Goal: Task Accomplishment & Management: Use online tool/utility

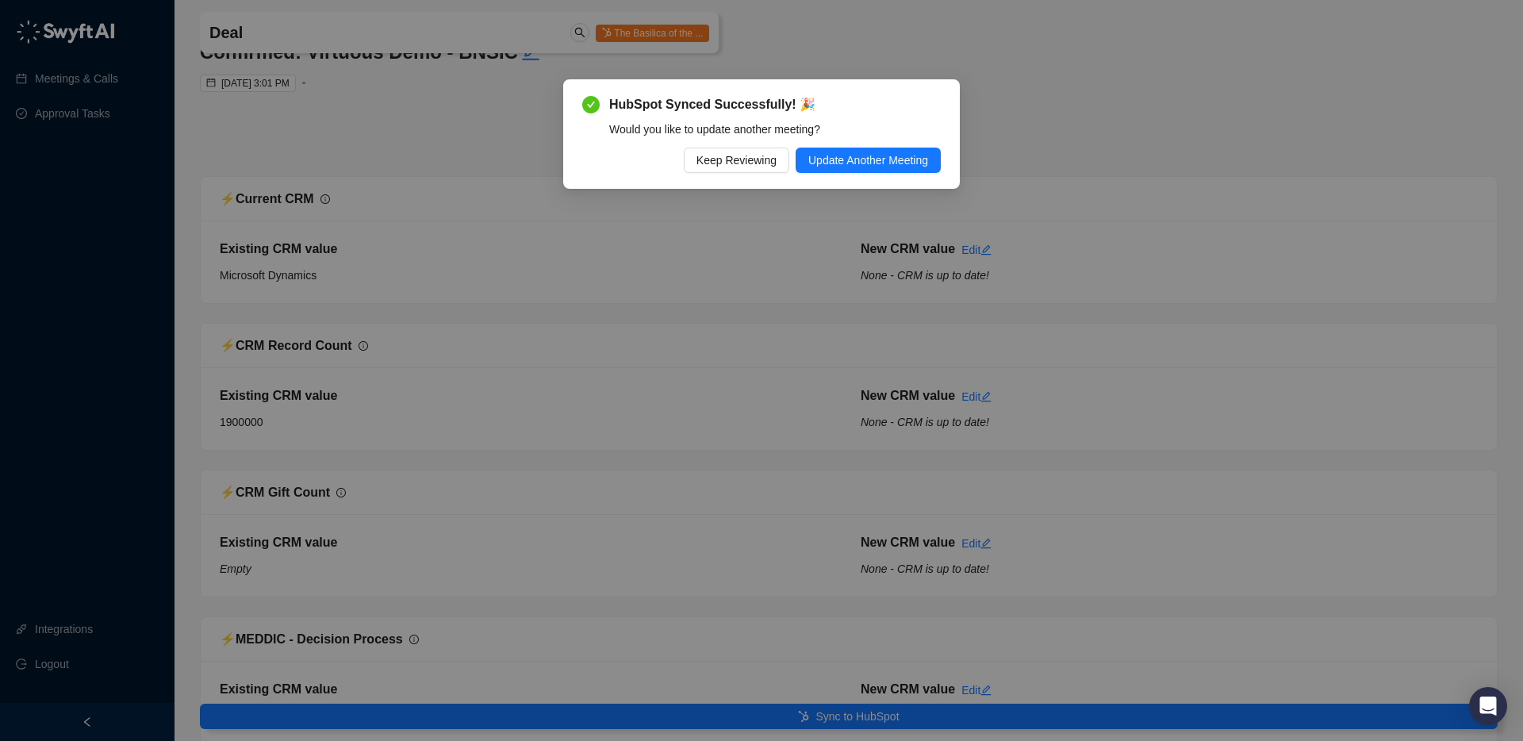
scroll to position [117, 0]
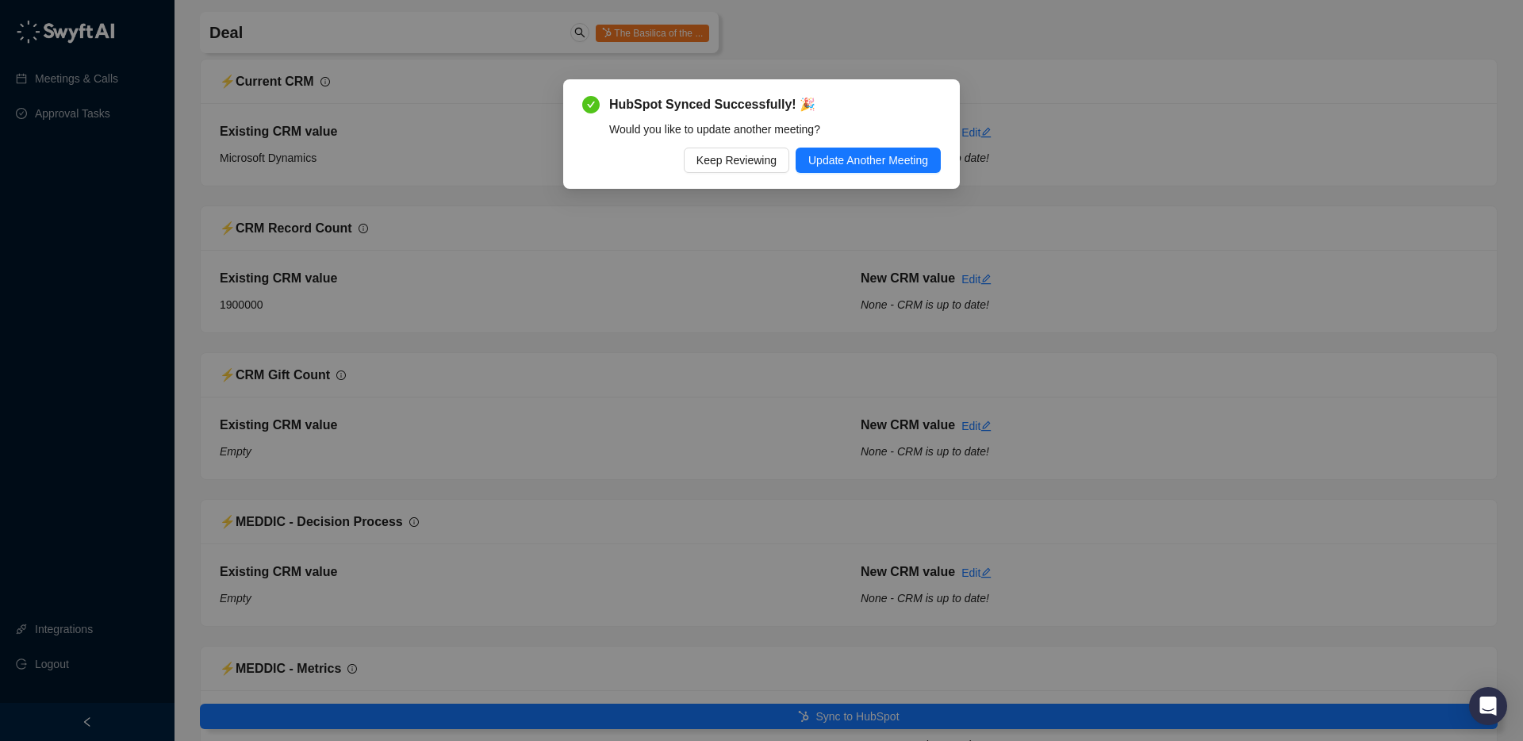
click at [890, 175] on div "HubSpot Synced Successfully! 🎉 Would you like to update another meeting? Keep R…" at bounding box center [761, 133] width 397 height 109
click at [890, 154] on span "Update Another Meeting" at bounding box center [869, 160] width 120 height 17
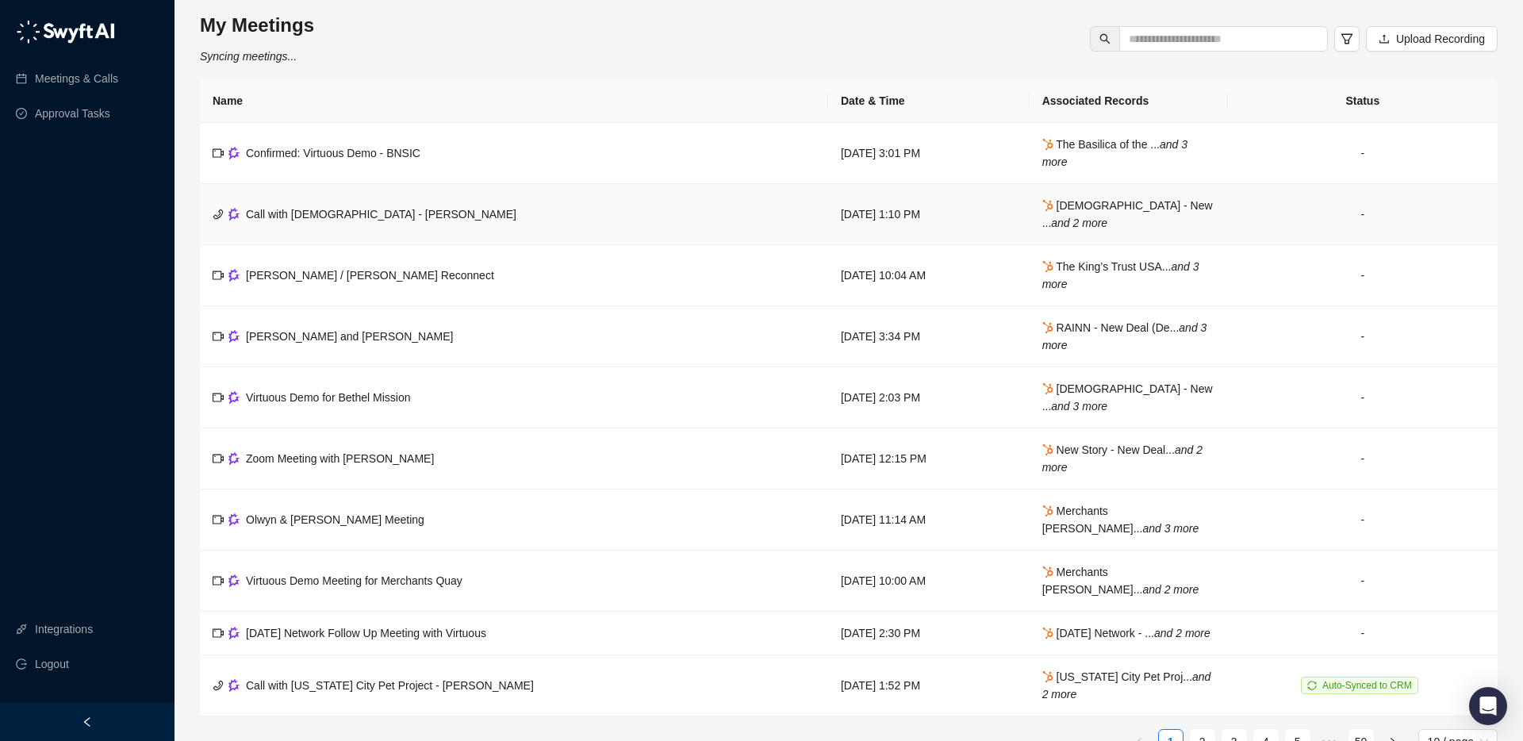
click at [561, 224] on td "Call with [DEMOGRAPHIC_DATA] - [PERSON_NAME]" at bounding box center [514, 214] width 628 height 61
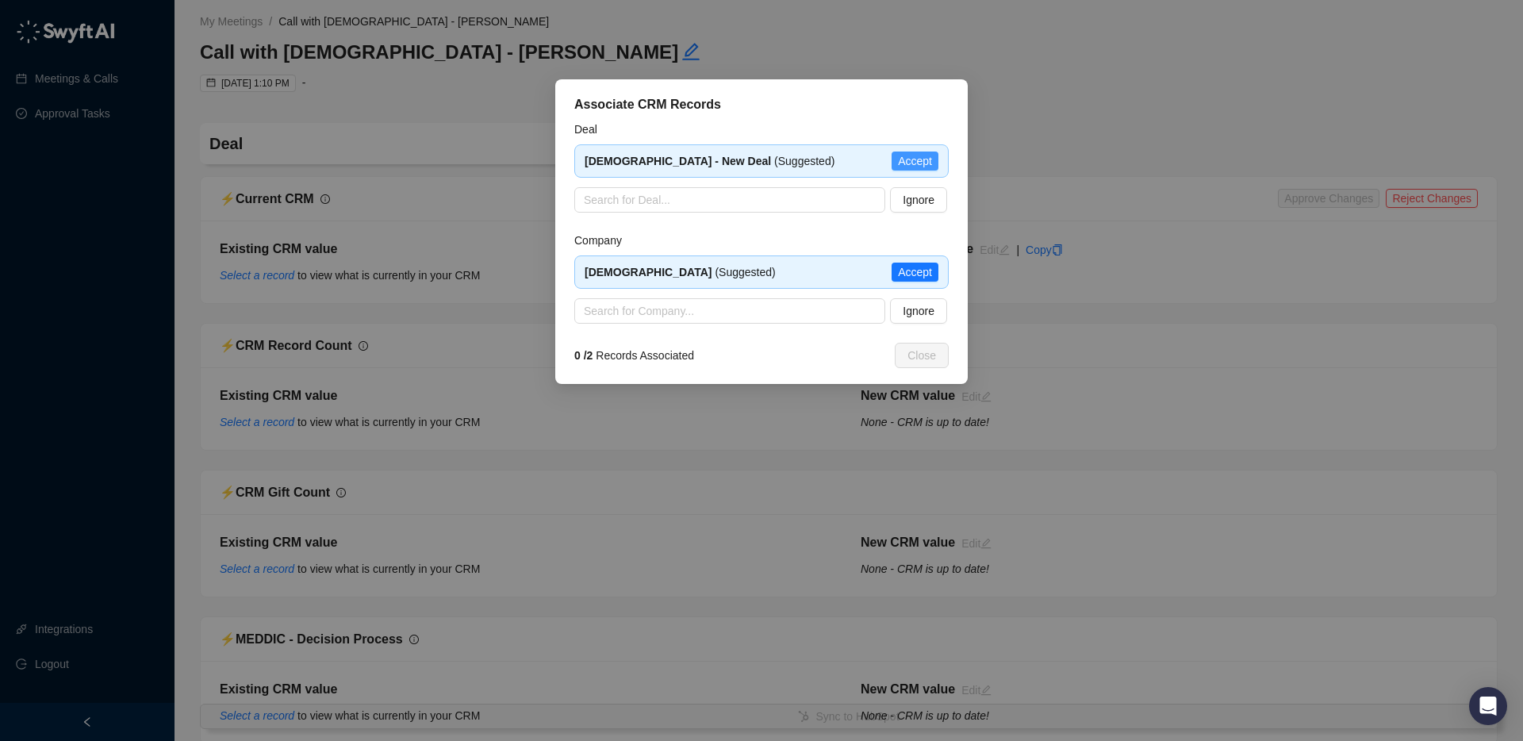
click at [920, 155] on span "Accept" at bounding box center [915, 160] width 34 height 17
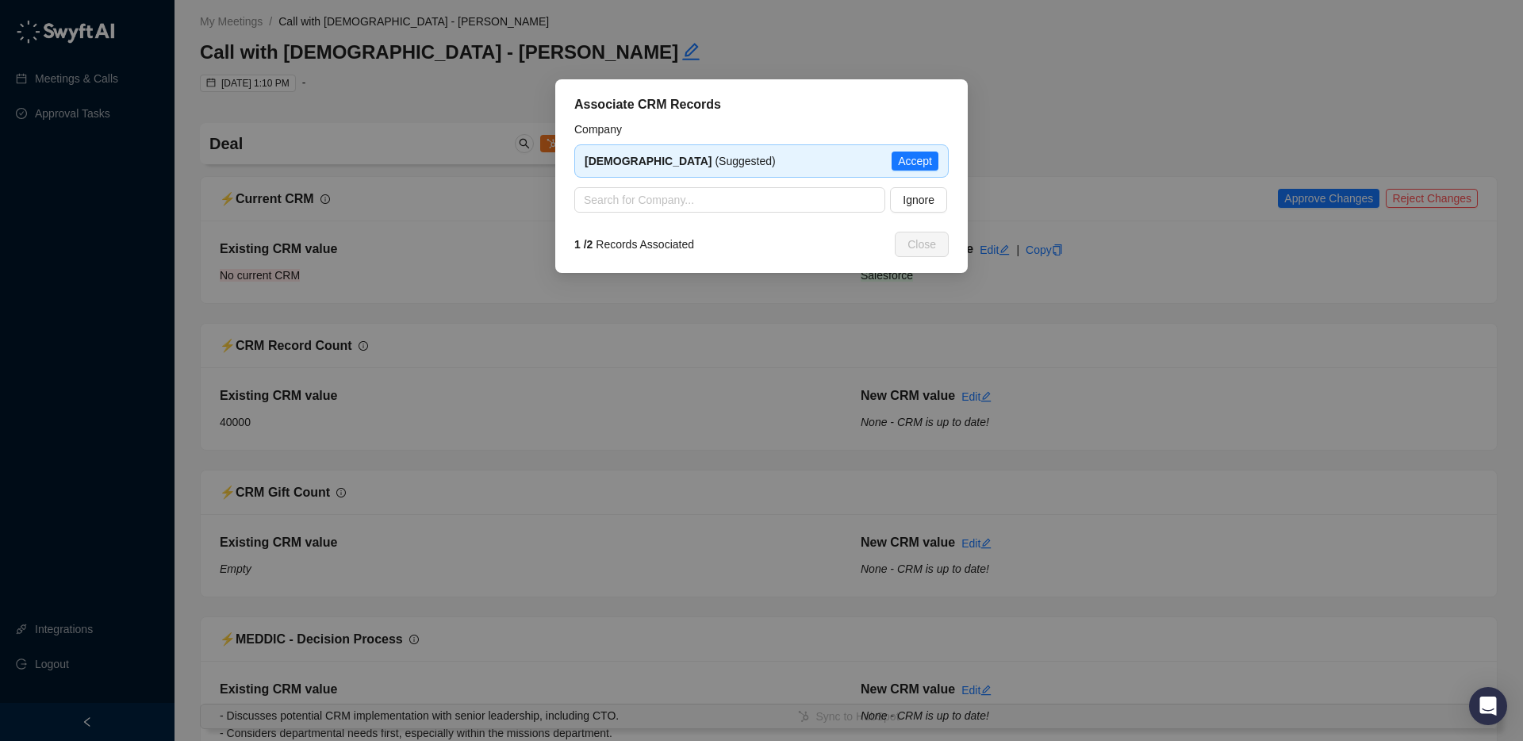
click at [920, 155] on span "Accept" at bounding box center [915, 160] width 34 height 17
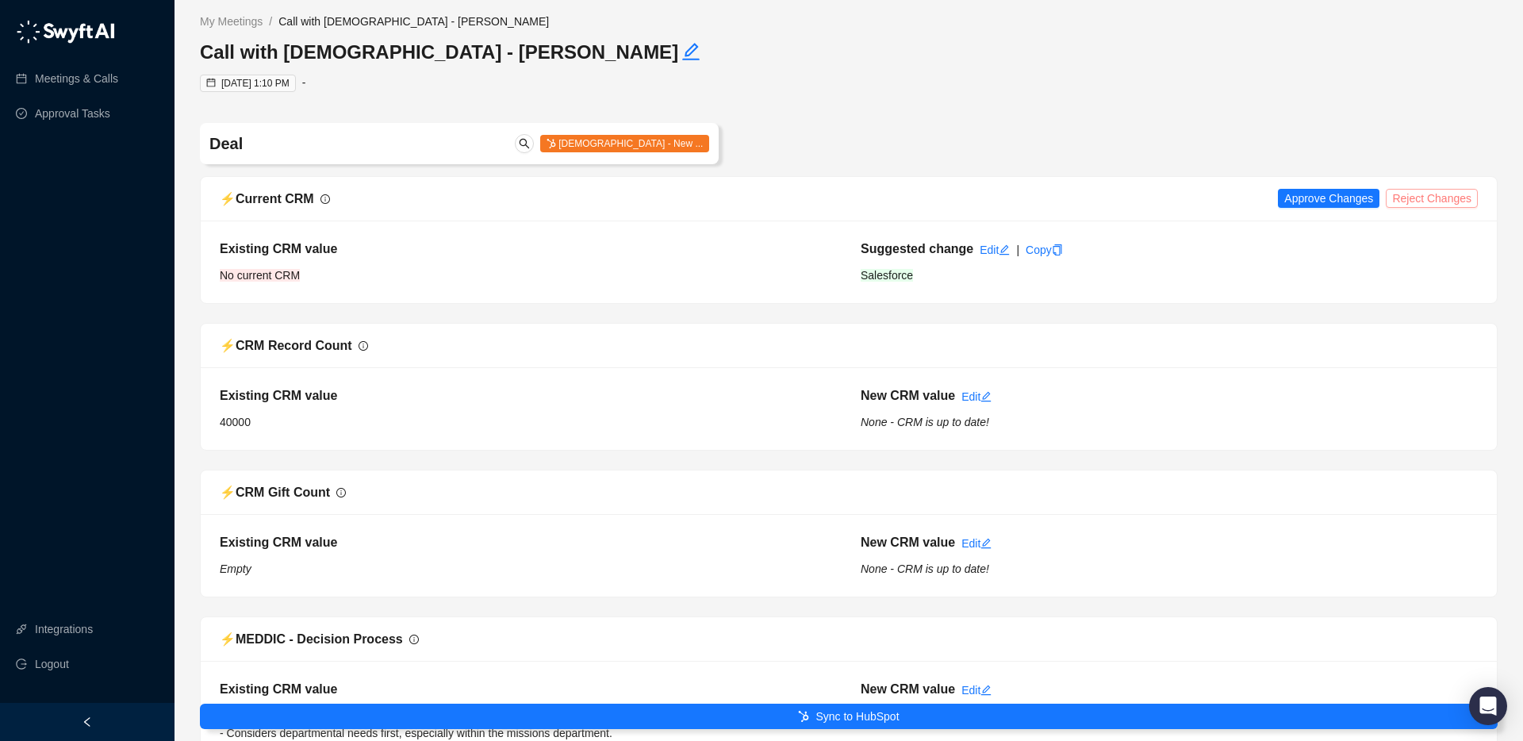
click at [1406, 195] on span "Reject Changes" at bounding box center [1431, 198] width 79 height 17
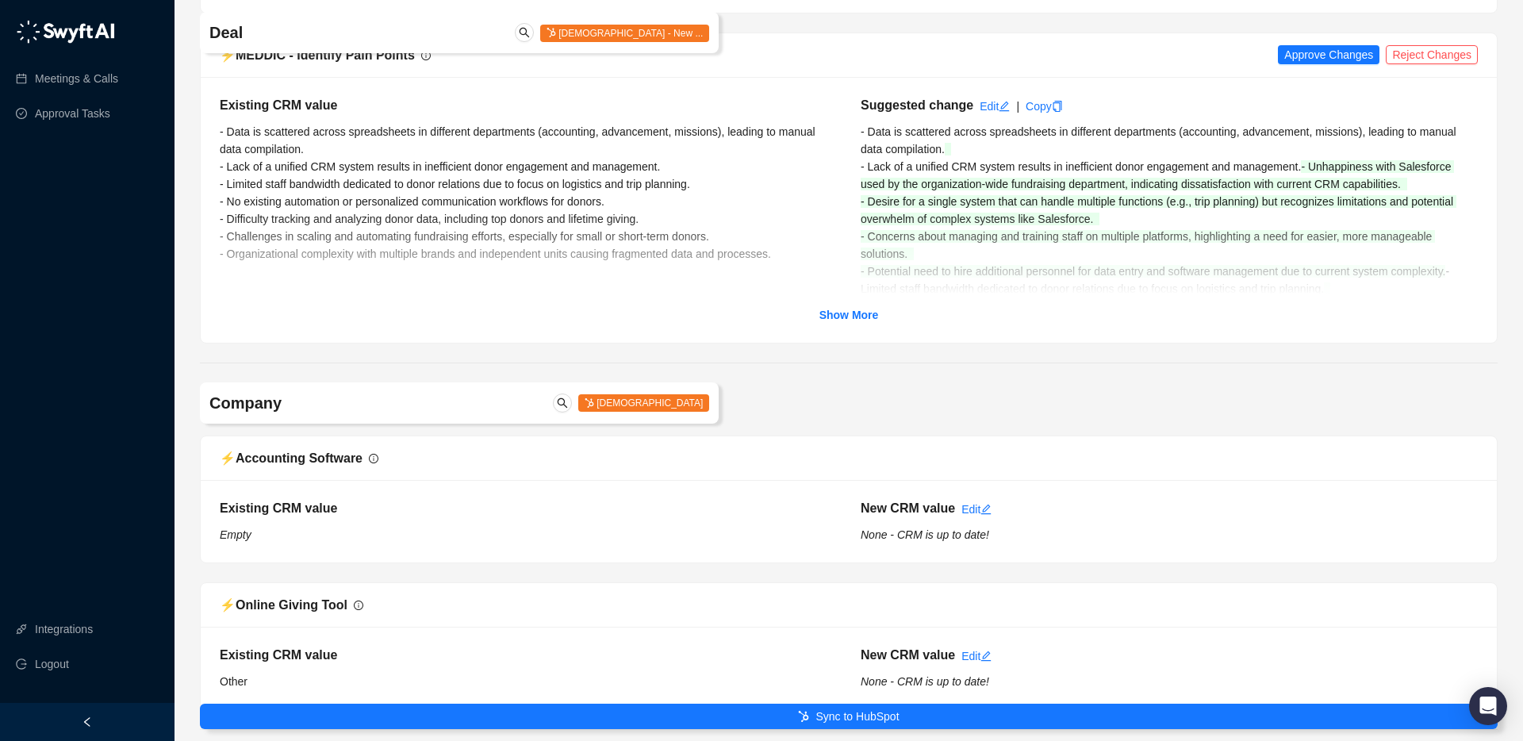
scroll to position [1788, 0]
click at [1338, 48] on span "Approve Changes" at bounding box center [1329, 53] width 89 height 17
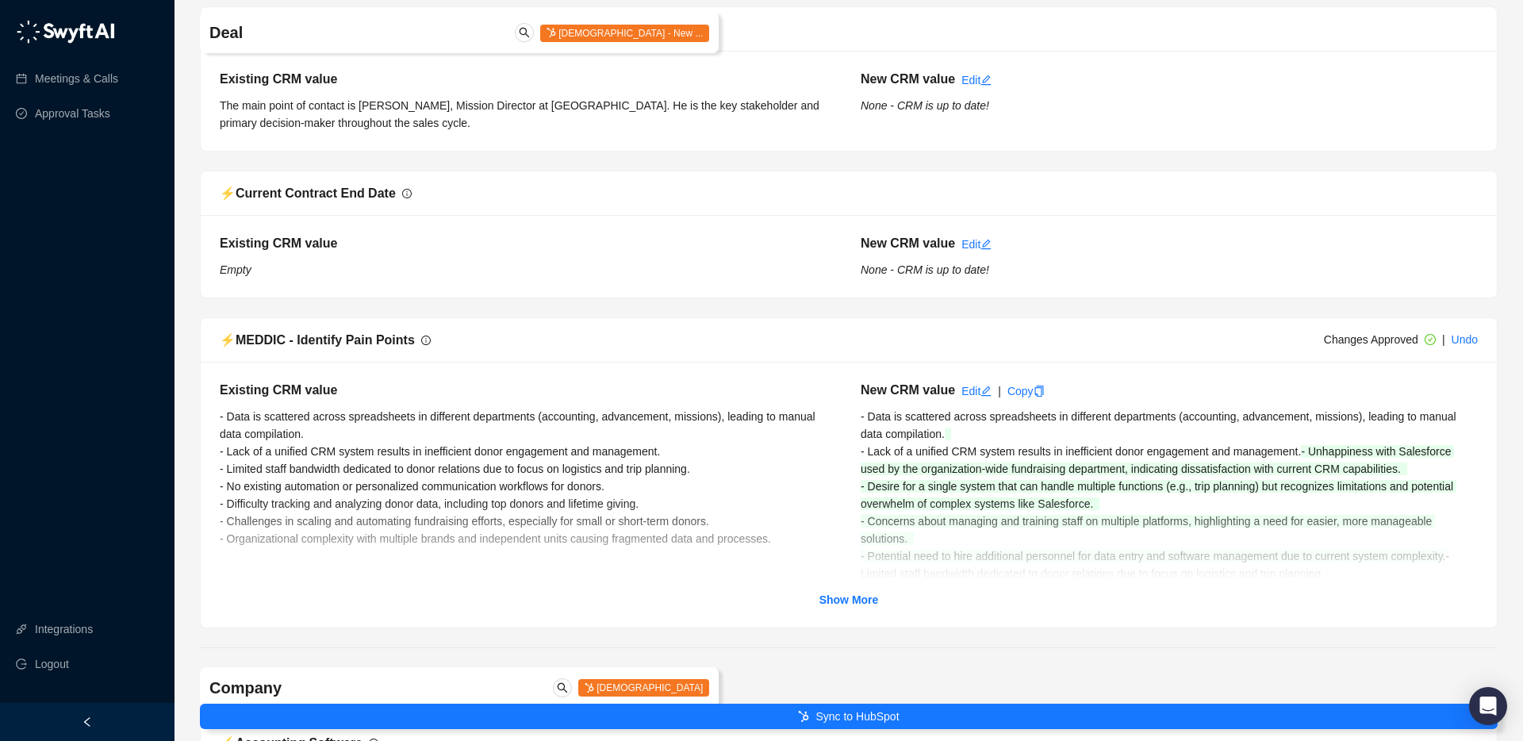
scroll to position [1417, 0]
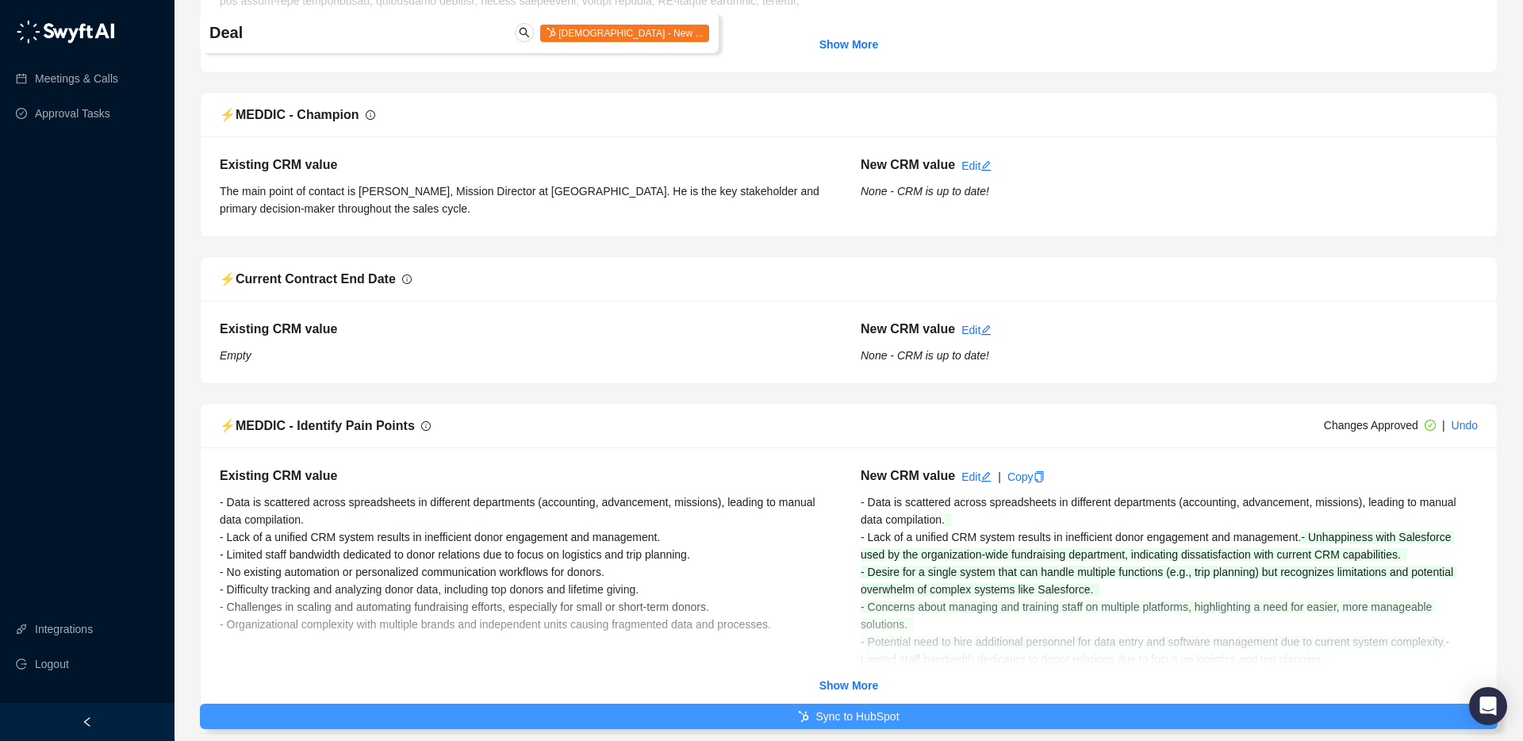
click at [820, 709] on span "Sync to HubSpot" at bounding box center [857, 716] width 83 height 17
